Goal: Task Accomplishment & Management: Complete application form

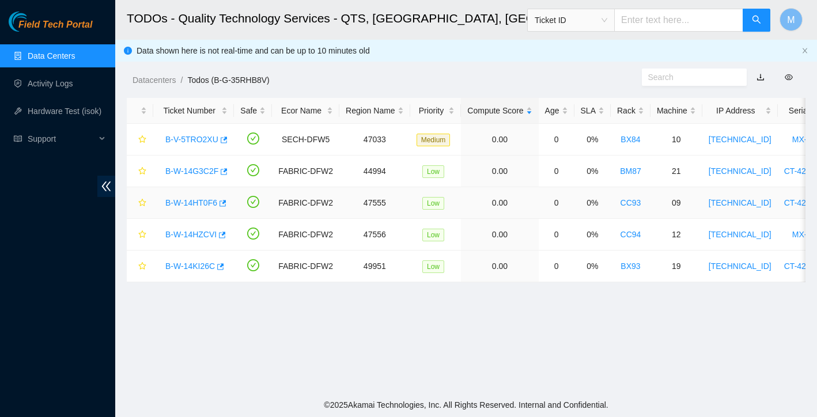
click at [205, 203] on link "B-W-14HT0F6" at bounding box center [191, 202] width 52 height 9
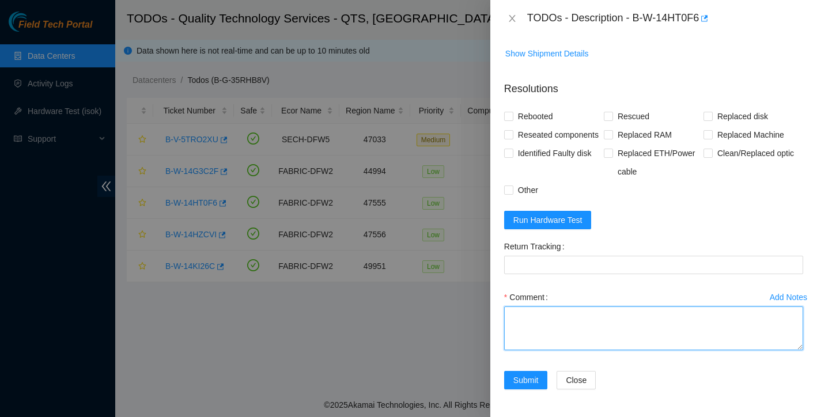
click at [546, 318] on textarea "Comment" at bounding box center [653, 329] width 299 height 44
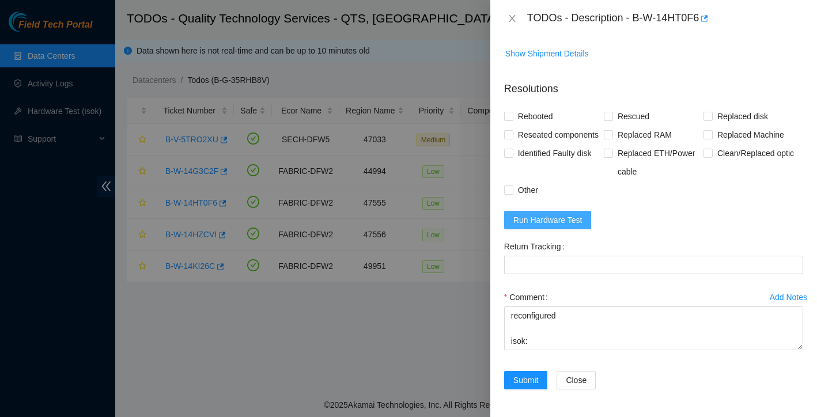
click at [581, 223] on span "Run Hardware Test" at bounding box center [548, 220] width 69 height 13
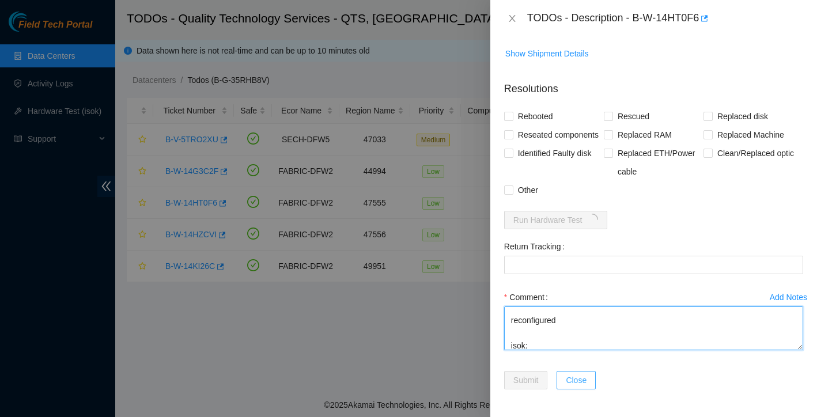
scroll to position [127, 0]
drag, startPoint x: 511, startPoint y: 315, endPoint x: 577, endPoint y: 374, distance: 88.2
click at [577, 374] on form "Resolutions Rebooted Rescued Replaced disk Reseated components Replaced RAM Rep…" at bounding box center [653, 237] width 299 height 331
click at [610, 332] on textarea "found Locked up (not responsive to keyboard) Rebooted reseated disks rescued re…" at bounding box center [653, 329] width 299 height 44
type textarea "found Locked up (not responsive to keyboard) Rebooted reseated disks rescued re…"
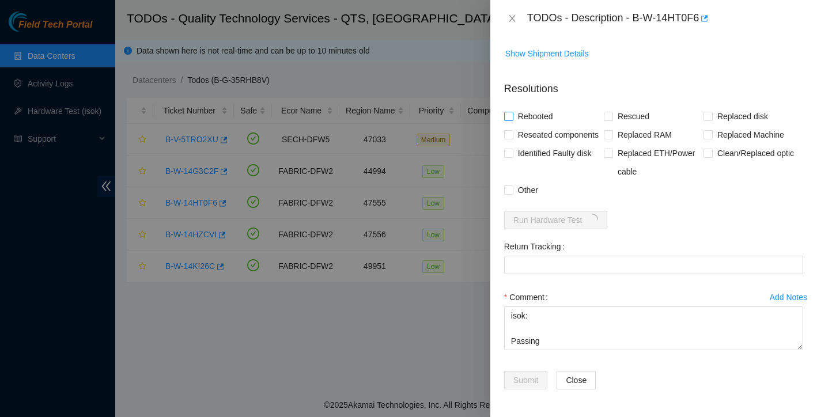
click at [507, 112] on input "Rebooted" at bounding box center [508, 116] width 8 height 8
checkbox input "true"
click at [605, 112] on input "Rescued" at bounding box center [608, 116] width 8 height 8
checkbox input "true"
click at [507, 130] on input "Reseated components" at bounding box center [508, 134] width 8 height 8
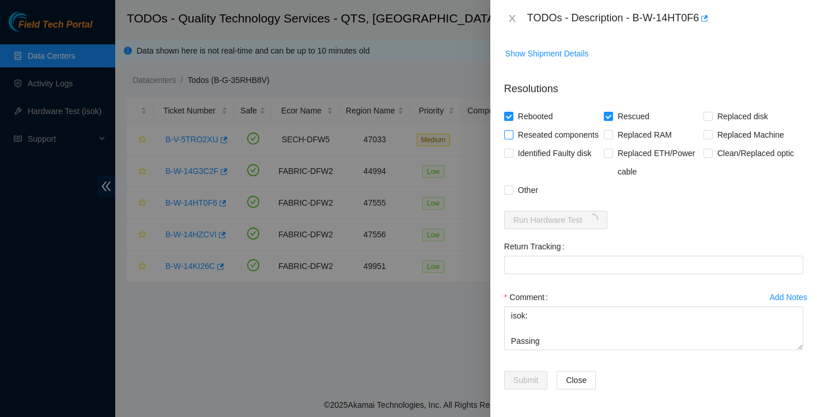
checkbox input "true"
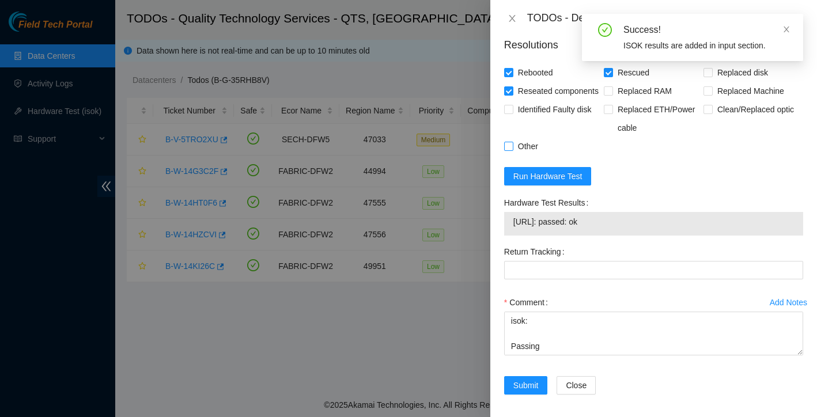
click at [508, 150] on input "Other" at bounding box center [508, 146] width 8 height 8
checkbox input "true"
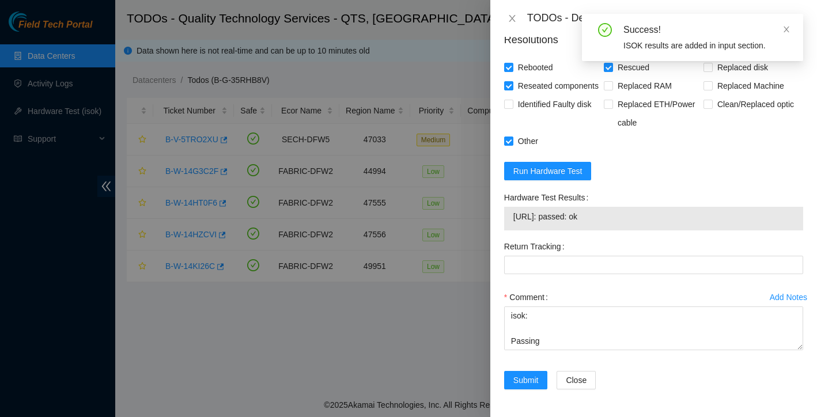
scroll to position [574, 0]
click at [531, 383] on span "Submit" at bounding box center [526, 380] width 25 height 13
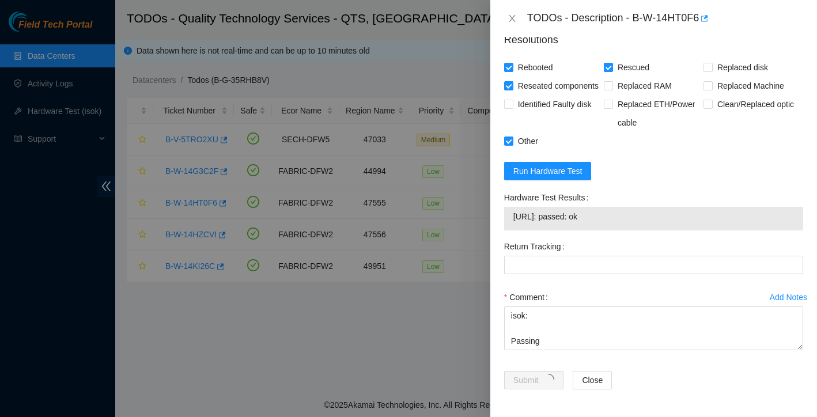
scroll to position [226, 0]
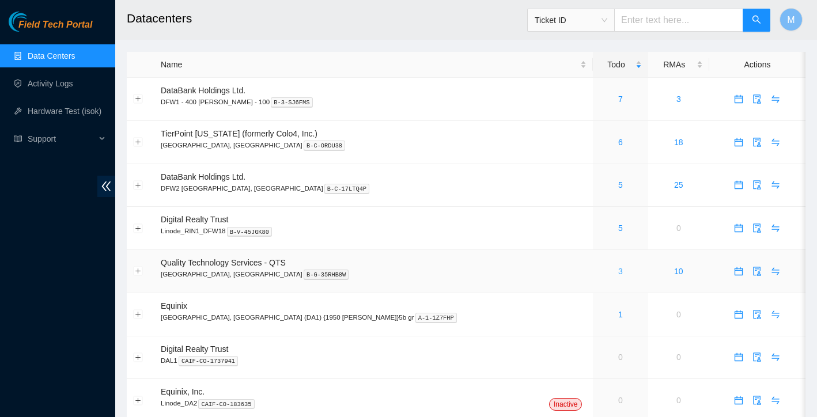
click at [619, 270] on link "3" at bounding box center [621, 271] width 5 height 9
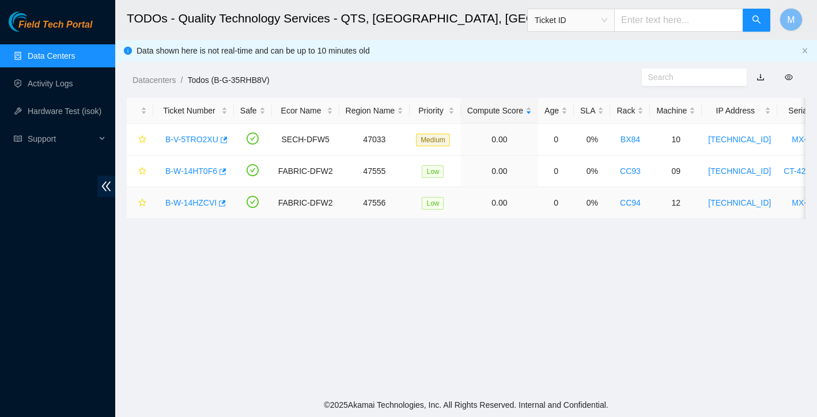
click at [210, 206] on link "B-W-14HZCVI" at bounding box center [190, 202] width 51 height 9
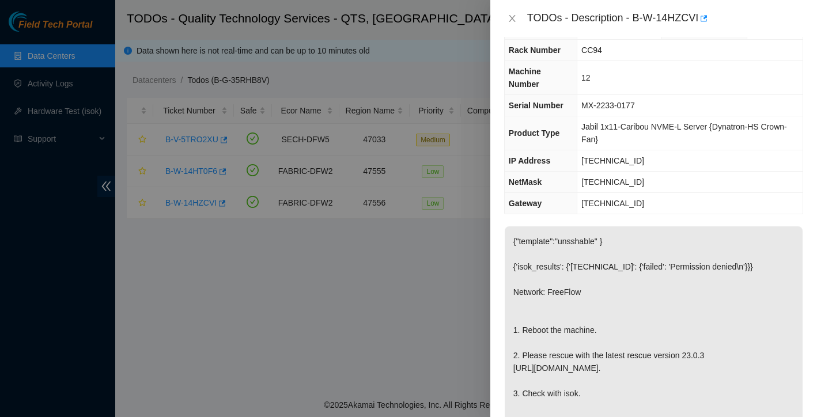
scroll to position [33, 0]
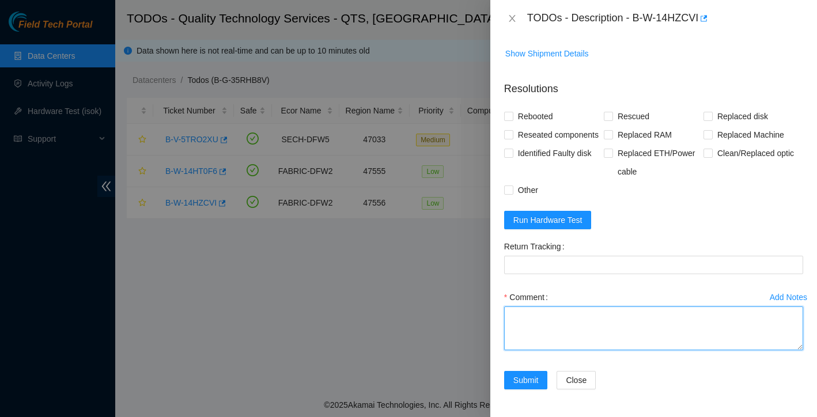
click at [527, 312] on textarea "Comment" at bounding box center [653, 329] width 299 height 44
paste textarea "found Locked up (not responsive to keyboard) Rebooted reseated disks rescued re…"
drag, startPoint x: 533, startPoint y: 315, endPoint x: 580, endPoint y: 321, distance: 47.0
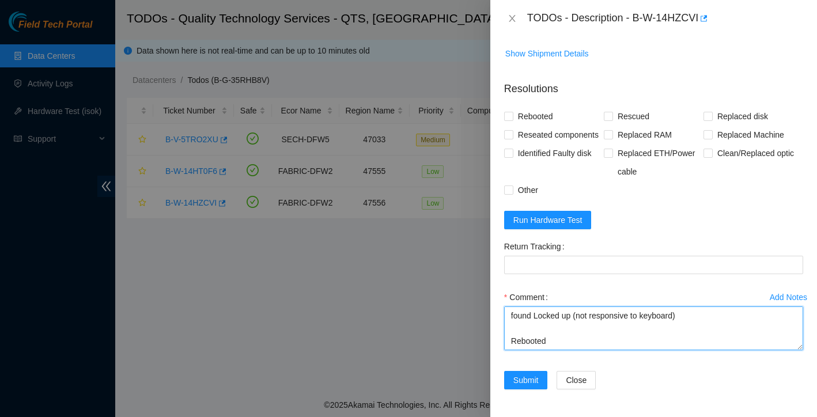
click at [580, 321] on textarea "found Locked up (not responsive to keyboard) Rebooted reseated disks rescued re…" at bounding box center [653, 329] width 299 height 44
click at [580, 315] on textarea "found Locked up (not responsive to keyboard) Rebooted reseated disks rescued re…" at bounding box center [653, 329] width 299 height 44
click at [728, 318] on textarea "found with black screen and not responsive to keyboard) Rebooted reseated disks…" at bounding box center [653, 329] width 299 height 44
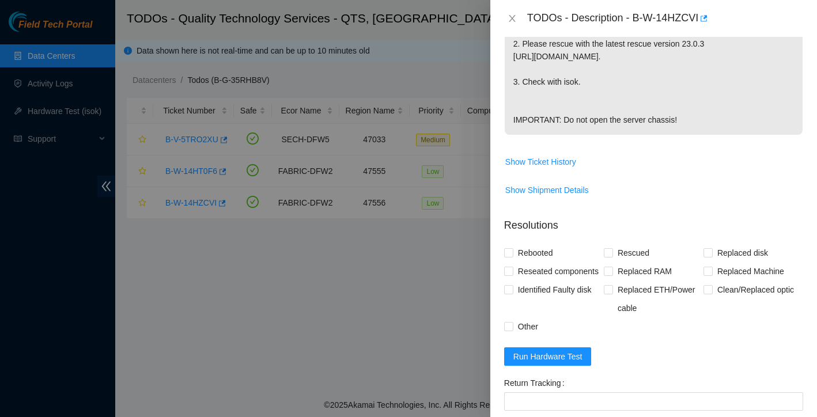
scroll to position [477, 0]
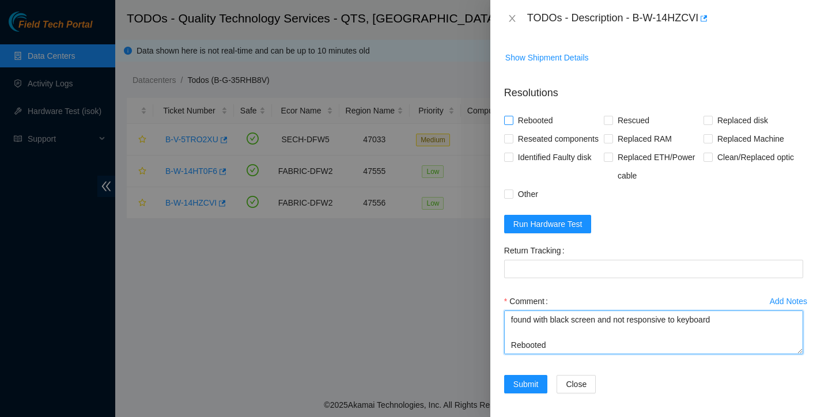
type textarea "found with black screen and not responsive to keyboard Rebooted reseated disks …"
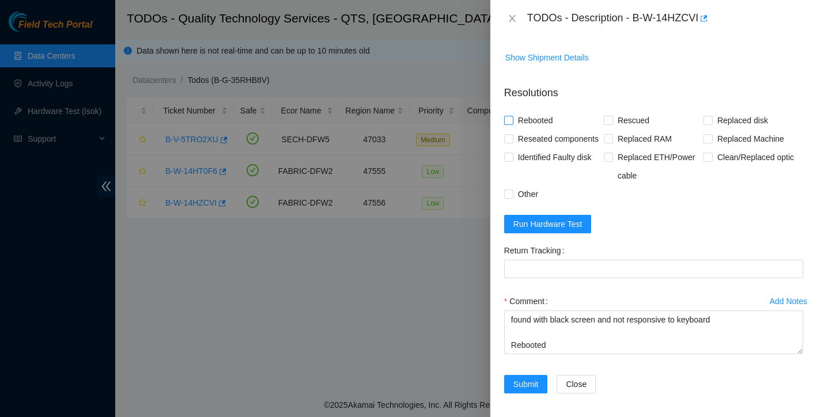
click at [510, 124] on input "Rebooted" at bounding box center [508, 120] width 8 height 8
checkbox input "true"
click at [606, 124] on input "Rescued" at bounding box center [608, 120] width 8 height 8
checkbox input "true"
click at [514, 148] on span "Reseated components" at bounding box center [559, 139] width 90 height 18
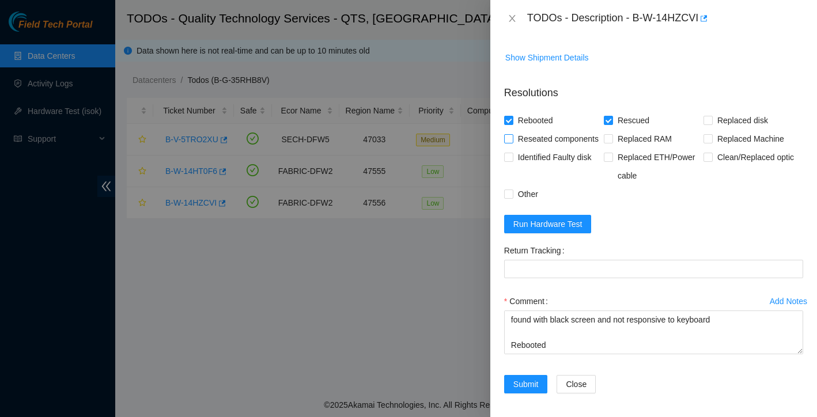
click at [512, 142] on input "Reseated components" at bounding box center [508, 138] width 8 height 8
checkbox input "true"
click at [508, 198] on input "Other" at bounding box center [508, 194] width 8 height 8
checkbox input "true"
click at [544, 231] on span "Run Hardware Test" at bounding box center [548, 224] width 69 height 13
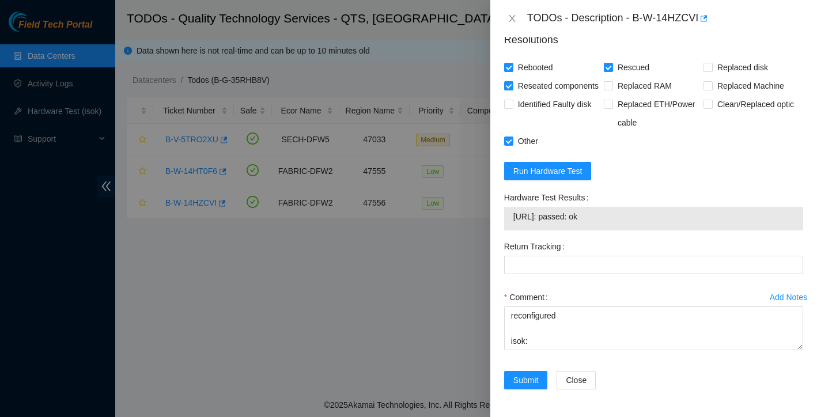
scroll to position [574, 0]
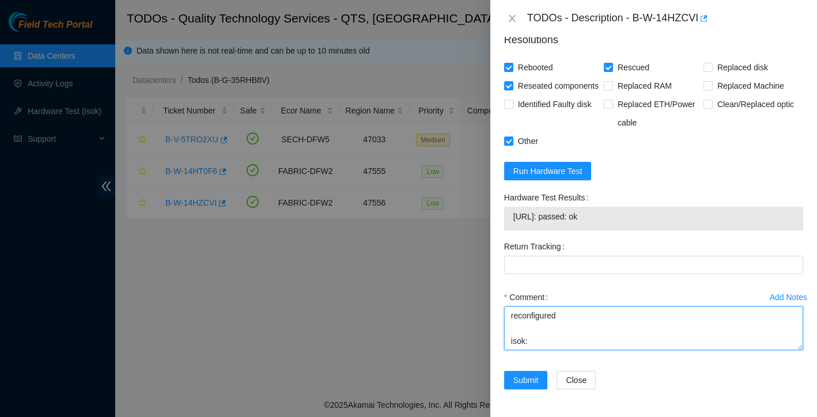
click at [541, 326] on textarea "found with black screen and not responsive to keyboard Rebooted reseated disks …" at bounding box center [653, 329] width 299 height 44
type textarea "found with black screen and not responsive to keyboard Rebooted reseated disks …"
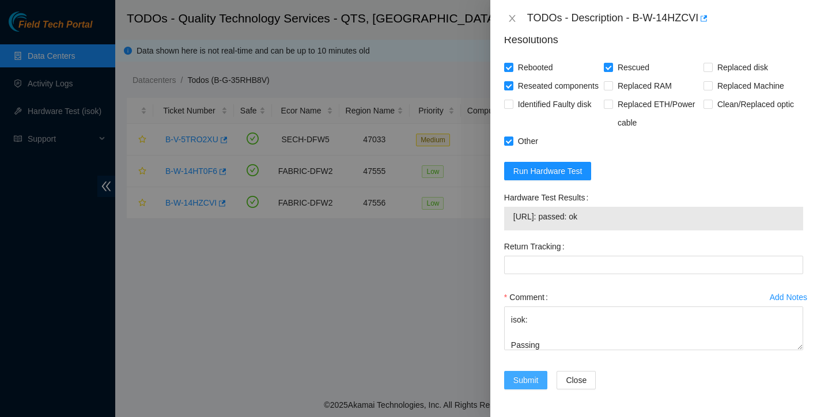
click at [515, 379] on span "Submit" at bounding box center [526, 380] width 25 height 13
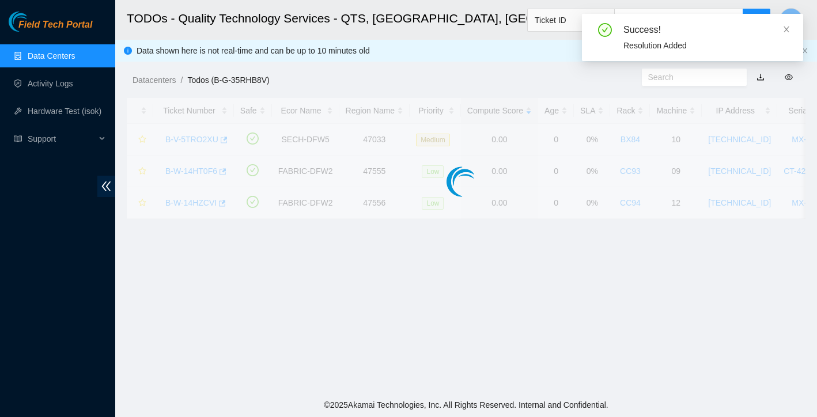
scroll to position [226, 0]
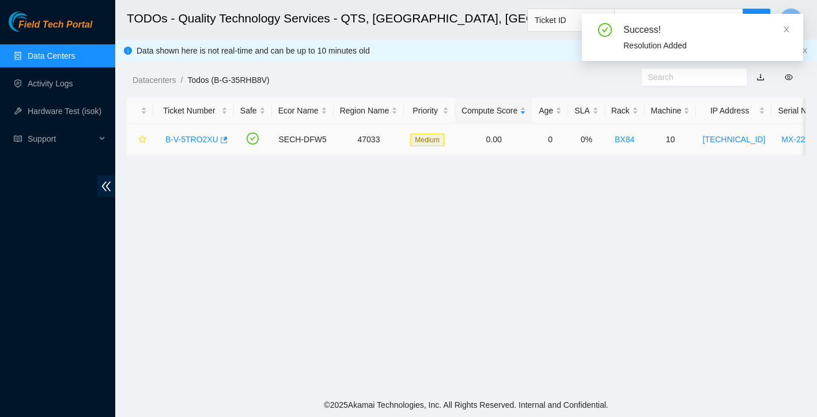
click at [202, 140] on link "B-V-5TRO2XU" at bounding box center [191, 139] width 53 height 9
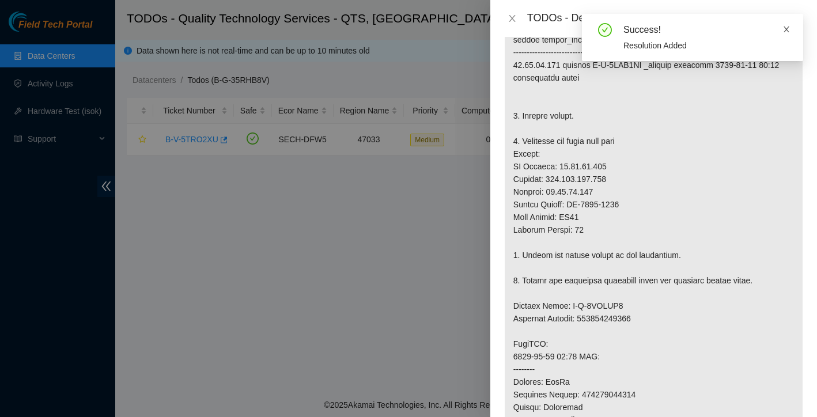
click at [786, 29] on icon "close" at bounding box center [787, 29] width 8 height 8
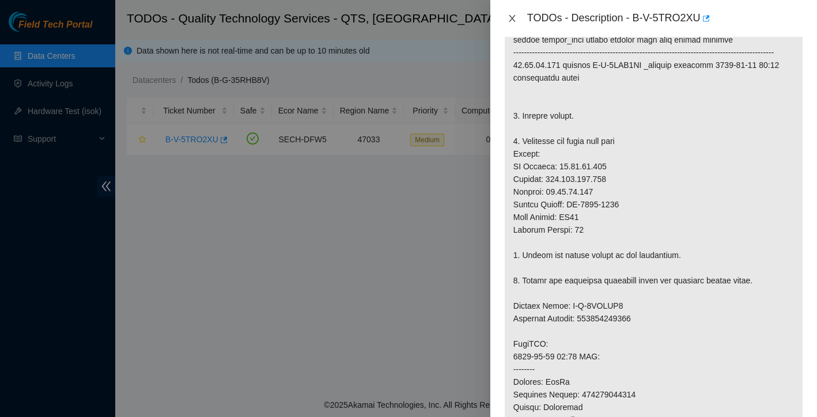
click at [512, 18] on icon "close" at bounding box center [512, 18] width 6 height 7
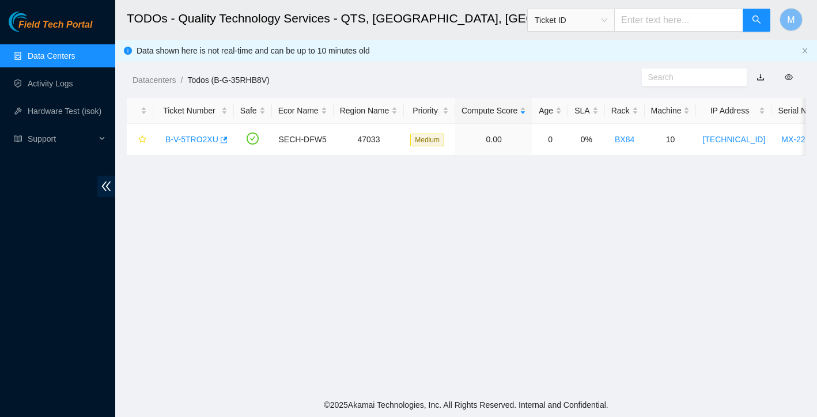
click at [54, 58] on link "Data Centers" at bounding box center [51, 55] width 47 height 9
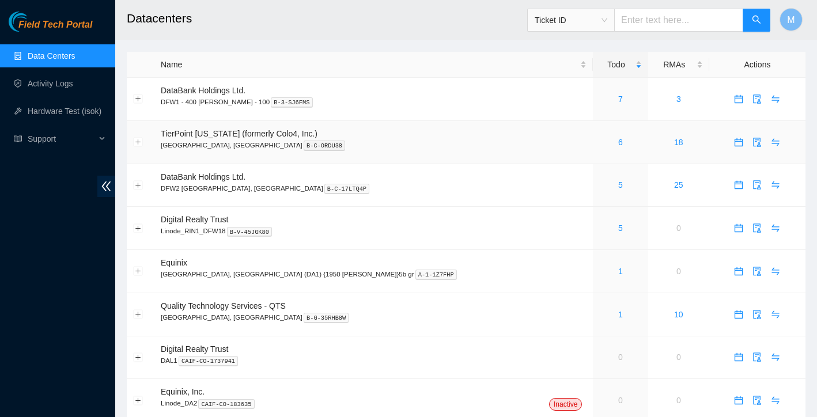
click at [600, 146] on div "6" at bounding box center [621, 142] width 42 height 13
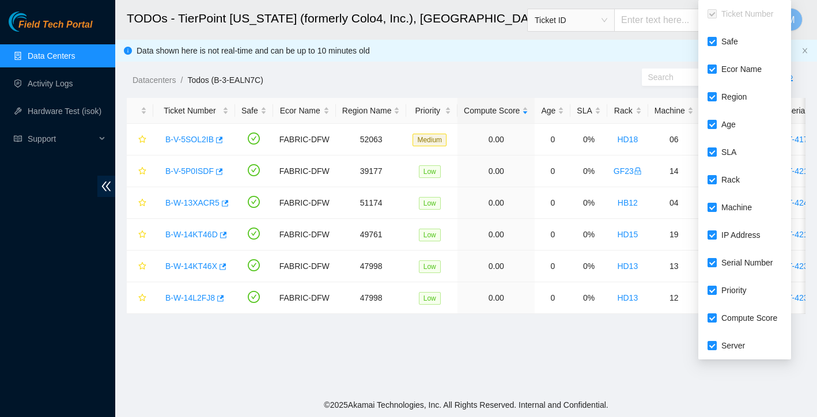
click at [789, 79] on li "Ecor Name" at bounding box center [745, 69] width 93 height 23
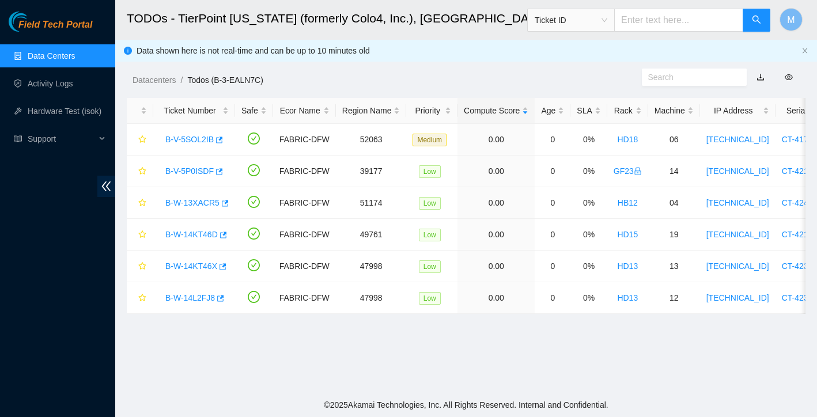
click at [582, 61] on div "Datacenters / Todos (B-3-EALN7C) /" at bounding box center [378, 54] width 527 height 65
click at [205, 137] on link "B-V-5SOL2IB" at bounding box center [189, 139] width 48 height 9
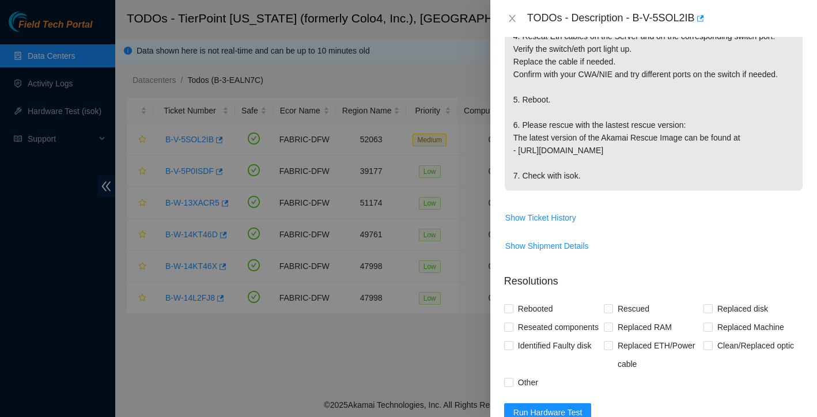
scroll to position [354, 0]
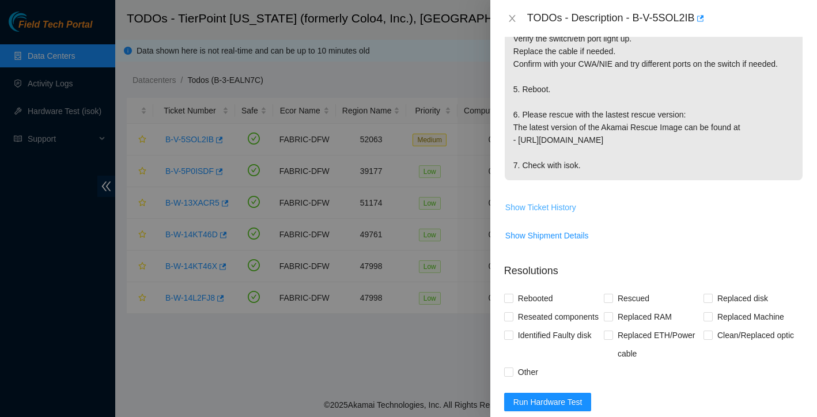
click at [548, 201] on span "Show Ticket History" at bounding box center [541, 207] width 71 height 13
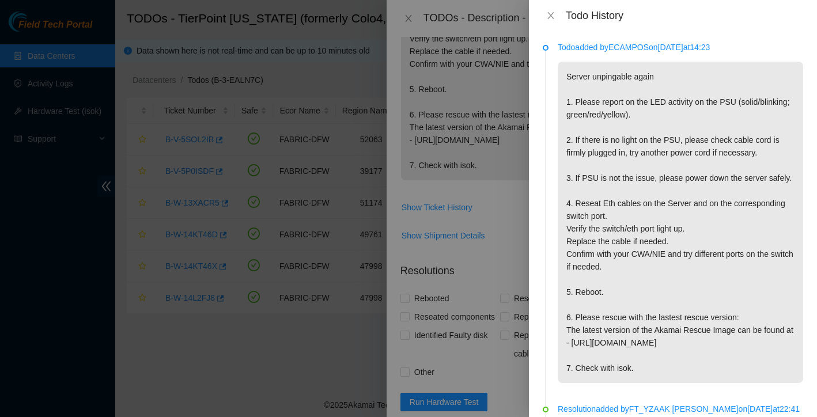
scroll to position [0, 0]
click at [553, 12] on icon "close" at bounding box center [550, 15] width 9 height 9
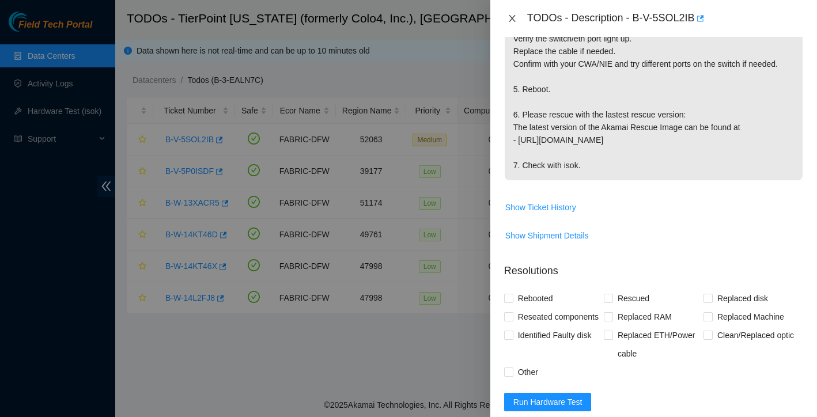
click at [514, 21] on icon "close" at bounding box center [512, 18] width 9 height 9
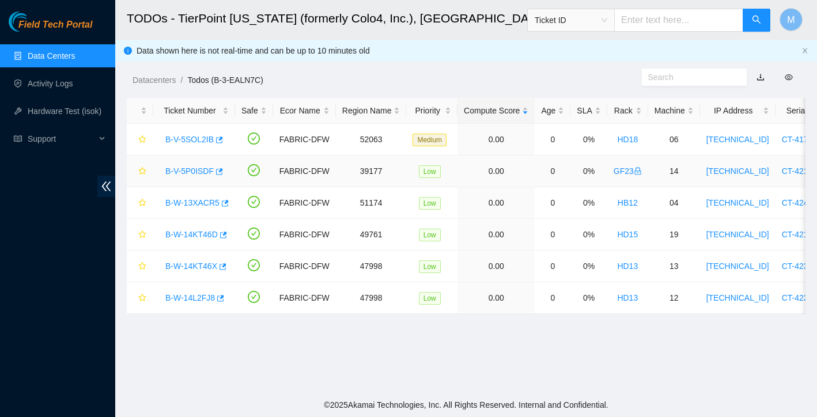
click at [203, 171] on link "B-V-5P0ISDF" at bounding box center [189, 171] width 48 height 9
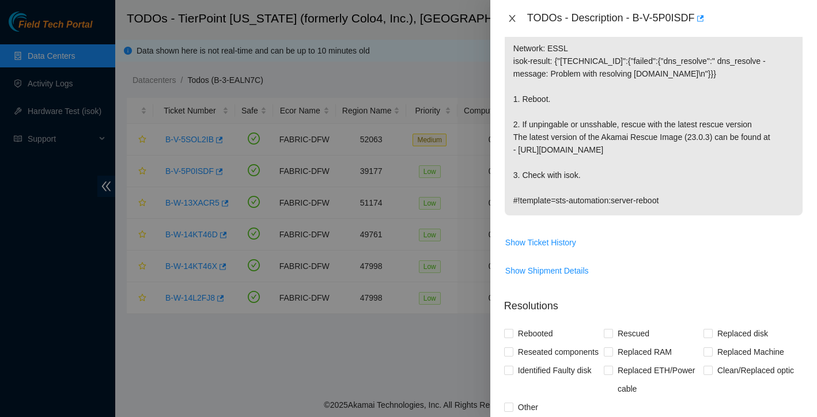
click at [513, 19] on icon "close" at bounding box center [512, 18] width 6 height 7
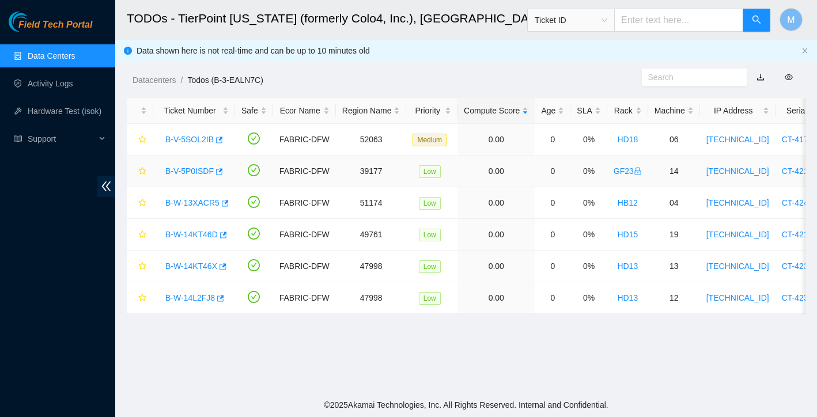
click at [203, 171] on link "B-V-5P0ISDF" at bounding box center [189, 171] width 48 height 9
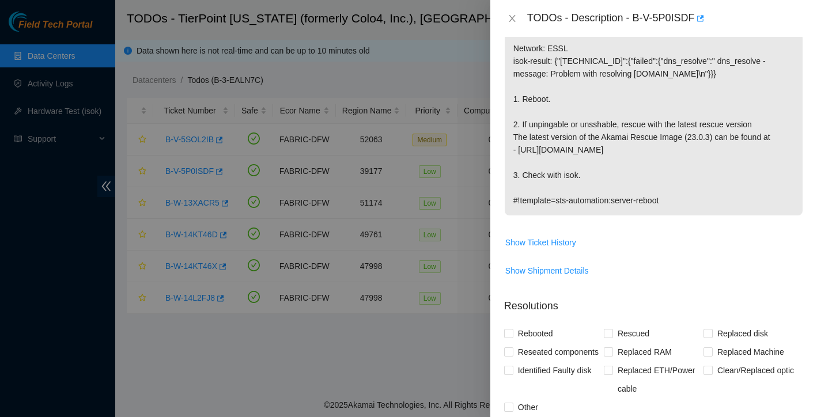
scroll to position [220, 0]
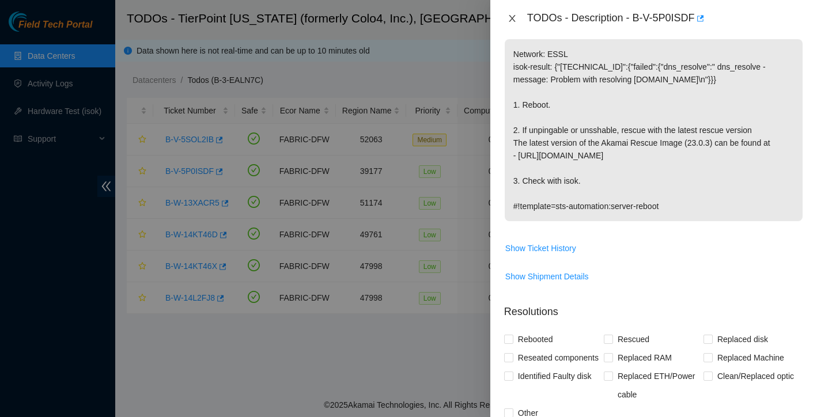
click at [516, 20] on icon "close" at bounding box center [512, 18] width 9 height 9
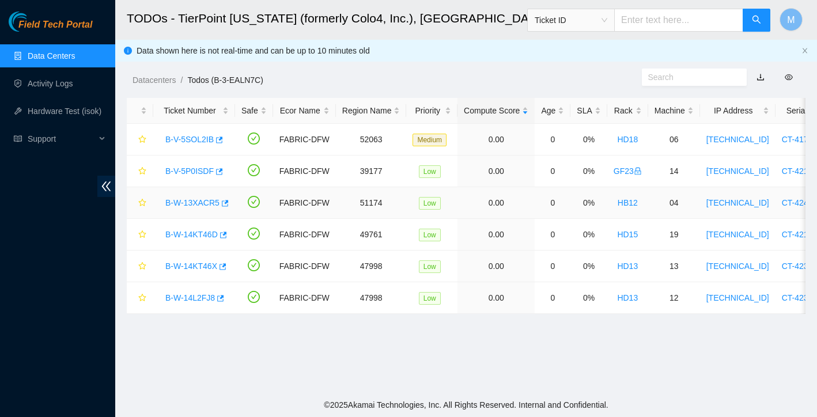
click at [206, 205] on link "B-W-13XACR5" at bounding box center [192, 202] width 54 height 9
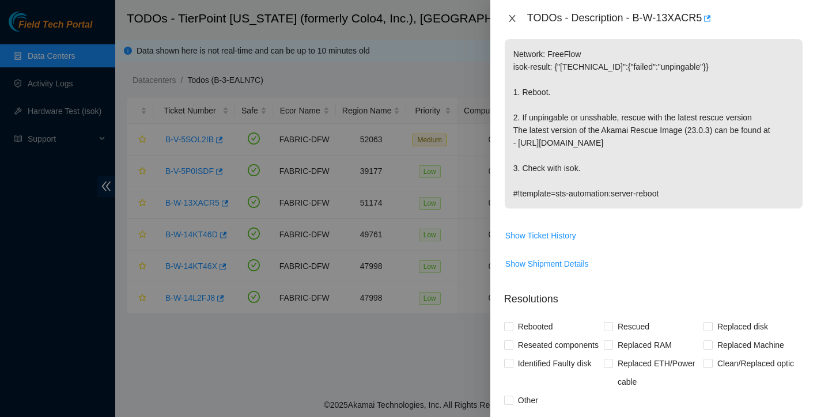
click at [511, 14] on icon "close" at bounding box center [512, 18] width 9 height 9
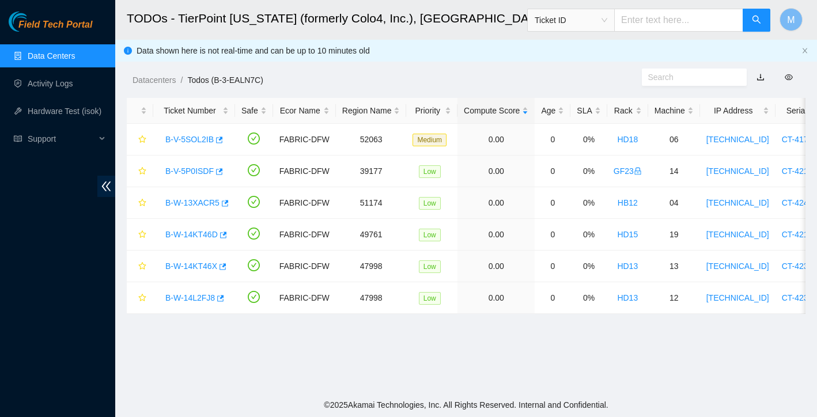
click at [644, 5] on span "Ticket ID" at bounding box center [649, 17] width 244 height 30
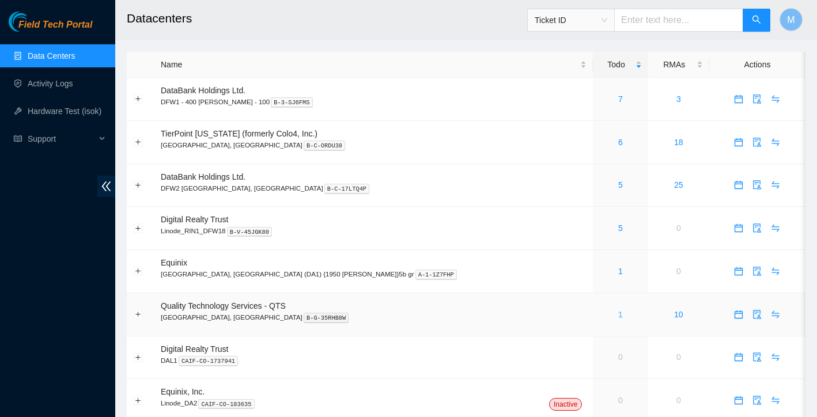
click at [619, 312] on link "1" at bounding box center [621, 314] width 5 height 9
click at [203, 0] on h2 "Datacenters" at bounding box center [405, 18] width 556 height 37
